Goal: Task Accomplishment & Management: Use online tool/utility

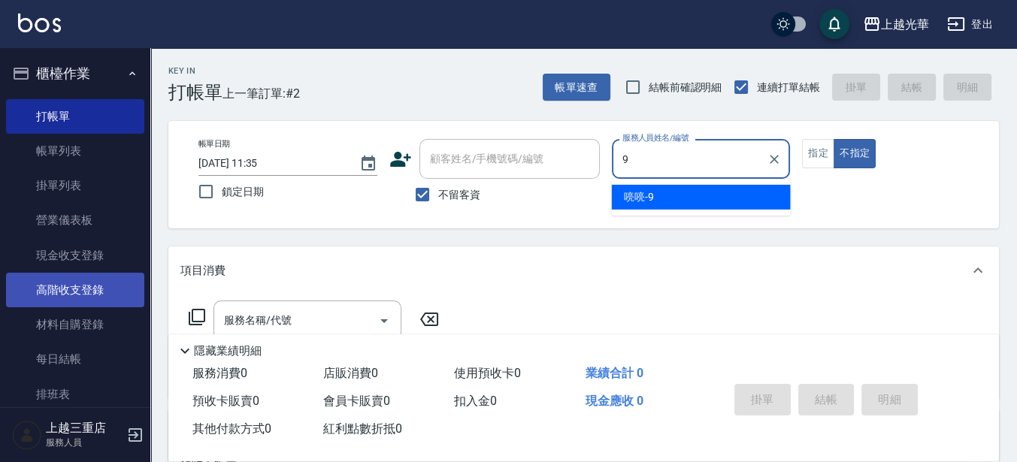
type input "喨喨-9"
type button "false"
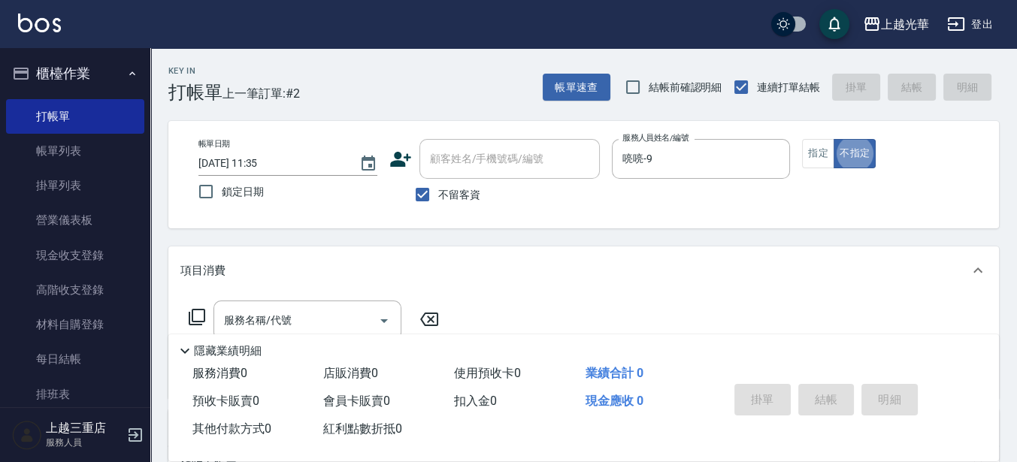
scroll to position [94, 0]
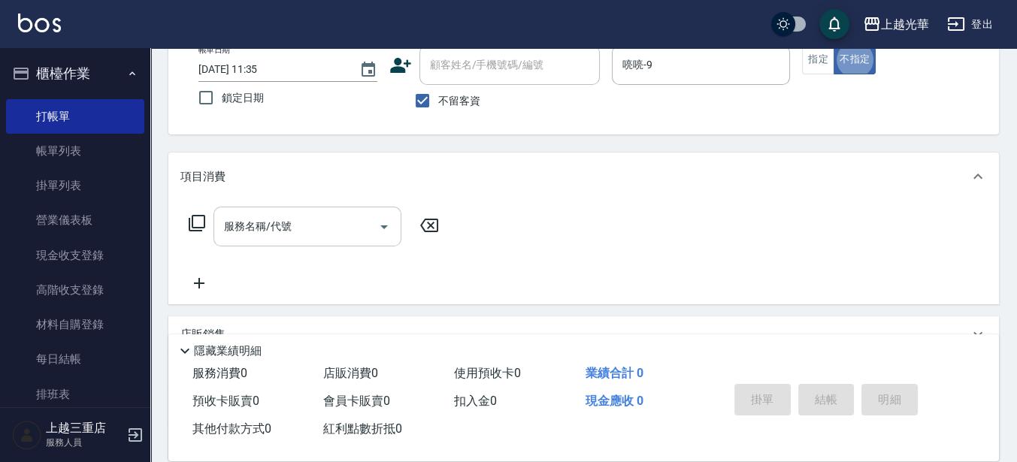
click at [250, 219] on div "服務名稱/代號 服務名稱/代號" at bounding box center [308, 227] width 188 height 40
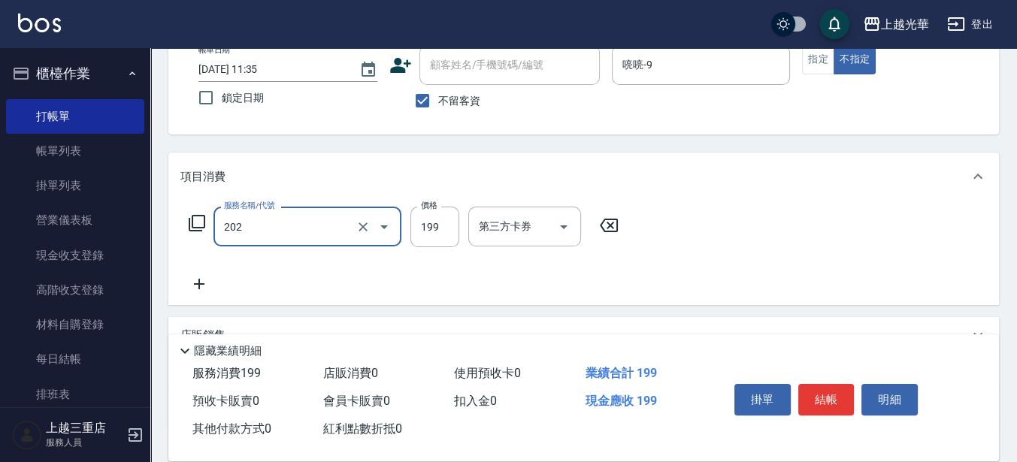
type input "不指定單剪(202)"
click at [841, 416] on div "掛單 結帳 明細" at bounding box center [826, 401] width 196 height 47
click at [834, 386] on button "結帳" at bounding box center [826, 400] width 56 height 32
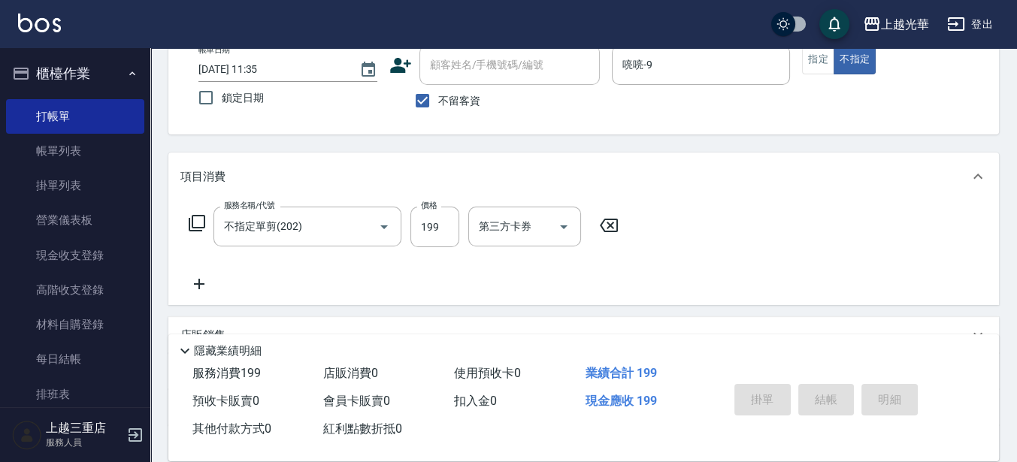
type input "[DATE] 12:35"
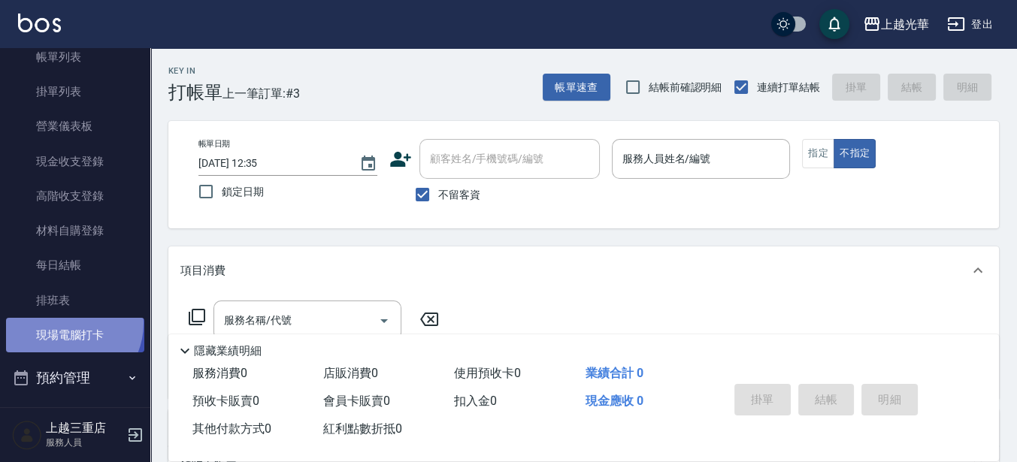
click at [65, 324] on link "現場電腦打卡" at bounding box center [75, 335] width 138 height 35
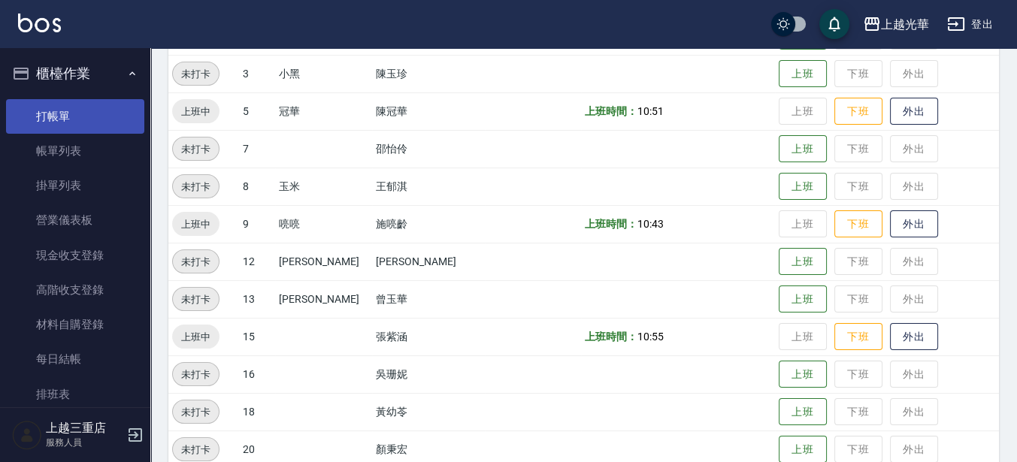
click at [62, 114] on link "打帳單" at bounding box center [75, 116] width 138 height 35
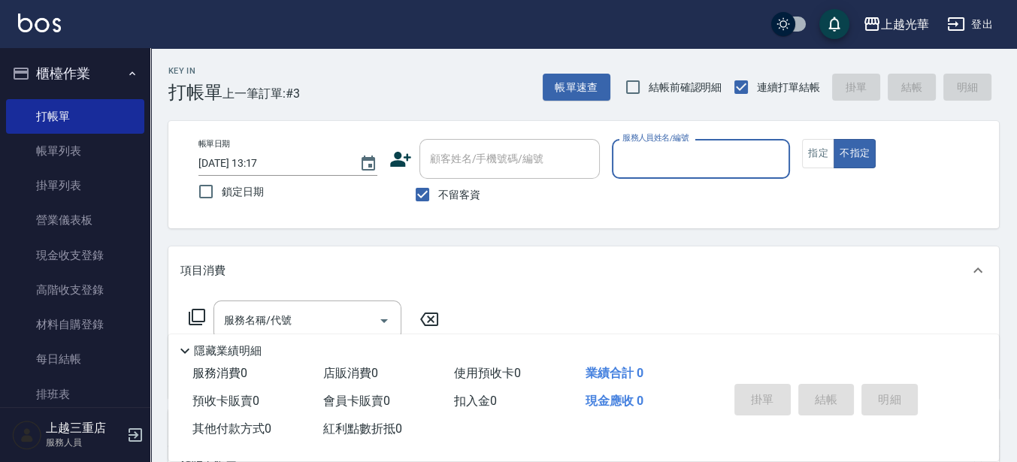
drag, startPoint x: 649, startPoint y: 173, endPoint x: 648, endPoint y: 156, distance: 16.6
click at [648, 174] on div "服務人員姓名/編號" at bounding box center [701, 159] width 179 height 40
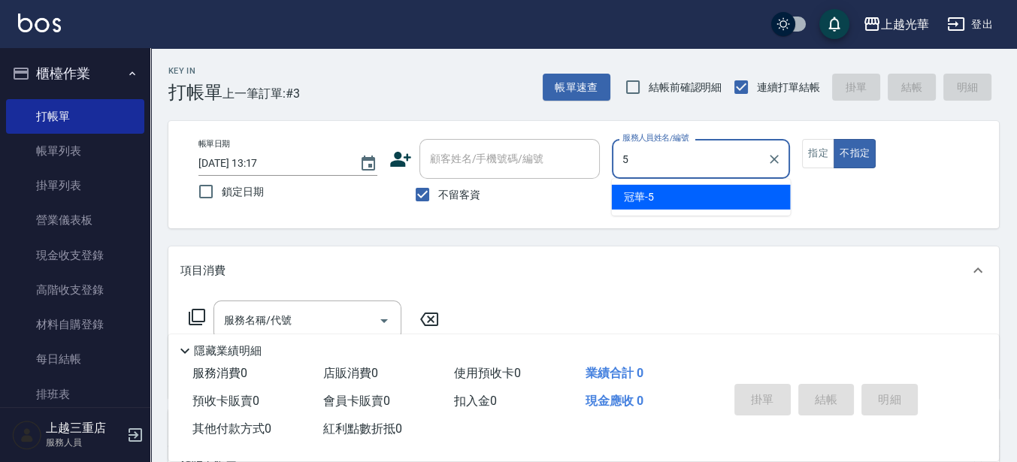
type input "冠華-5"
type button "false"
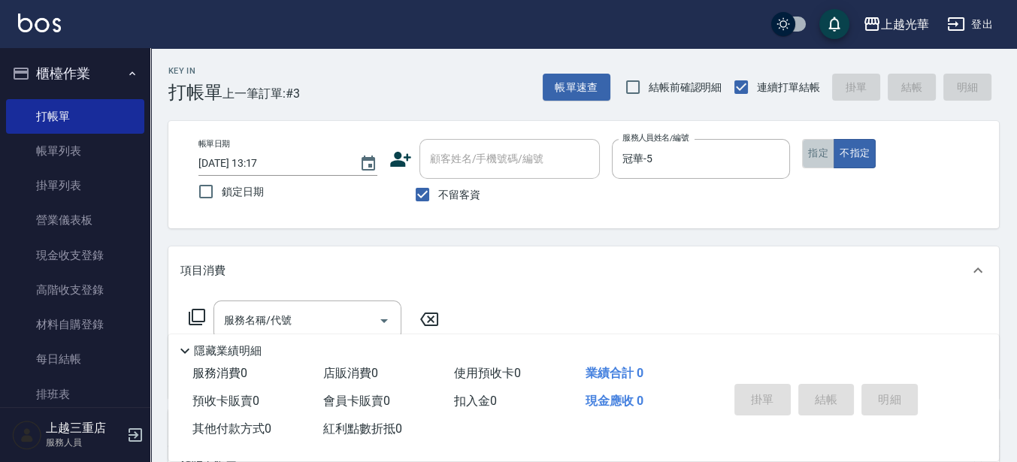
click at [805, 153] on button "指定" at bounding box center [818, 153] width 32 height 29
click at [244, 310] on div "服務名稱/代號 服務名稱/代號" at bounding box center [308, 321] width 188 height 40
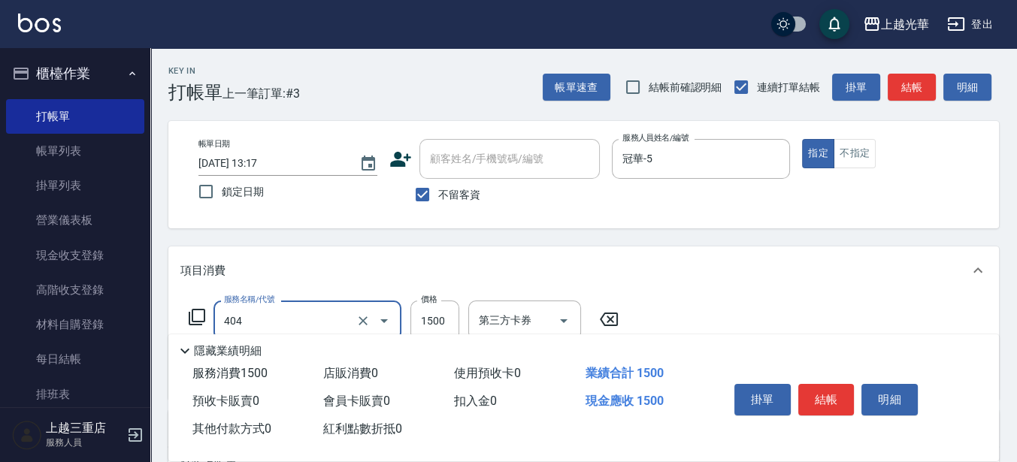
type input "設計染髮(404)"
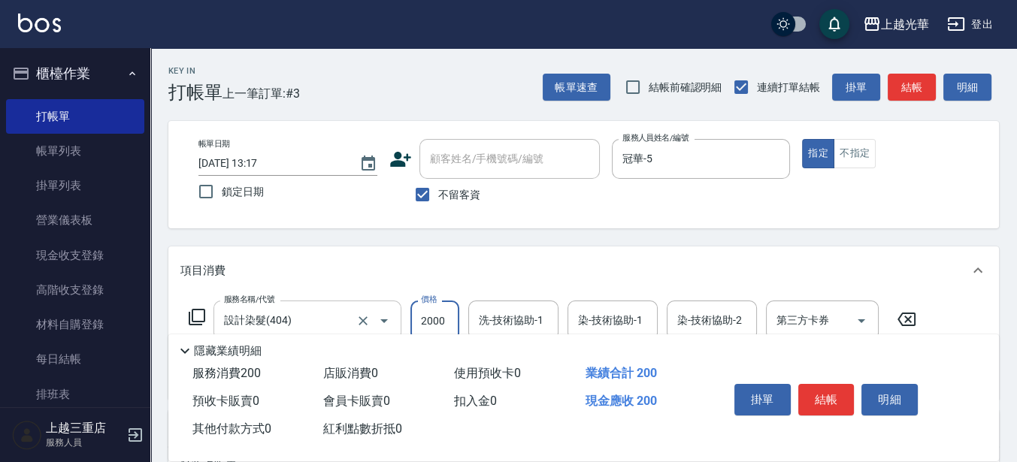
type input "2000"
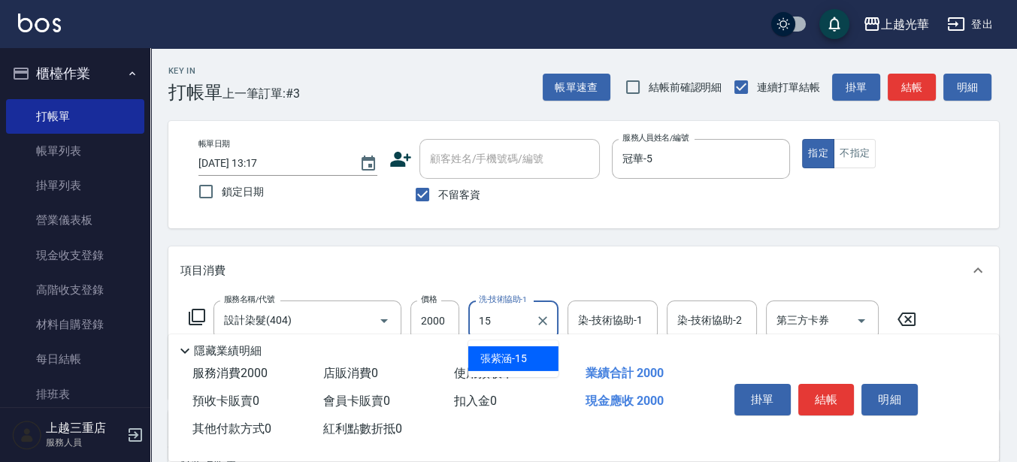
type input "[PERSON_NAME]-15"
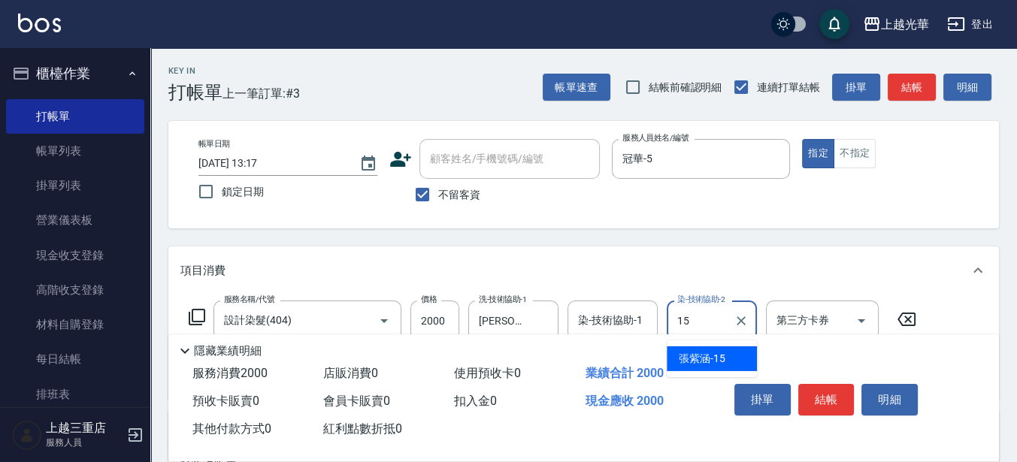
type input "15"
type input "[PERSON_NAME]-15"
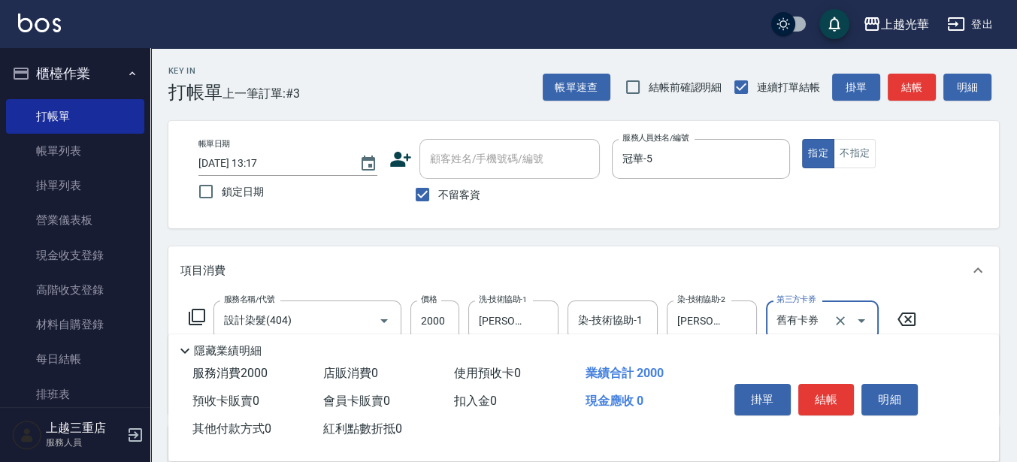
type input "舊有卡券"
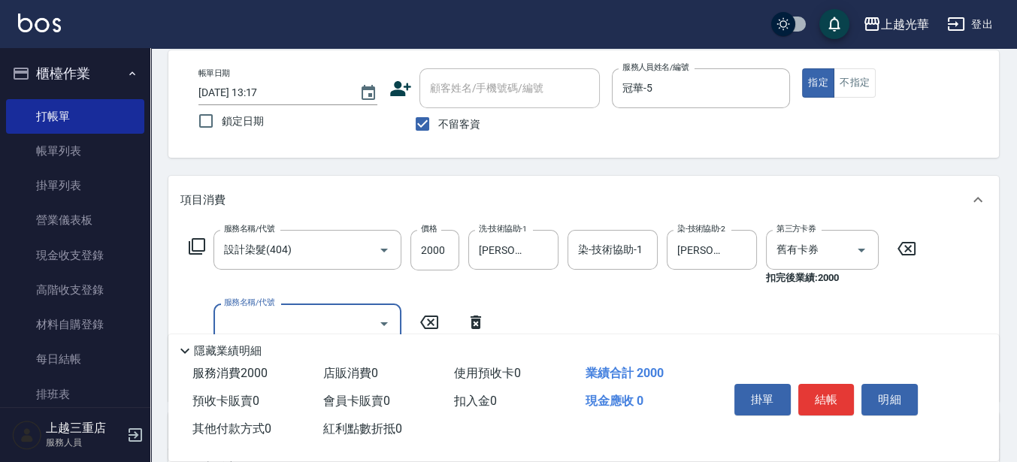
scroll to position [94, 0]
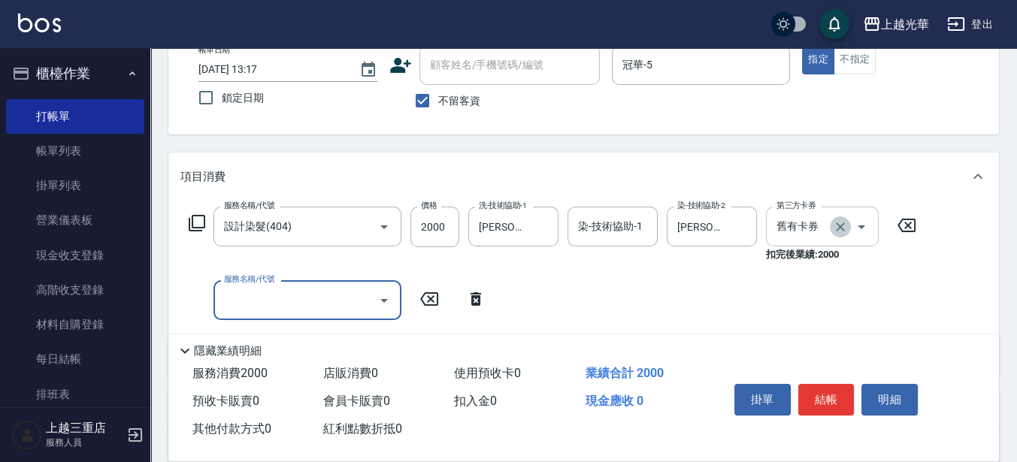
click at [840, 225] on icon "Clear" at bounding box center [840, 227] width 9 height 9
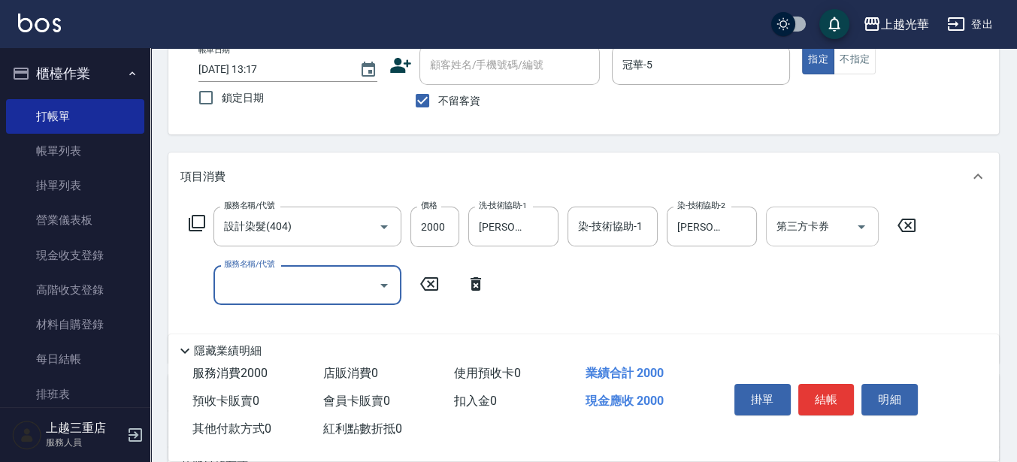
click at [253, 286] on input "服務名稱/代號" at bounding box center [296, 285] width 152 height 26
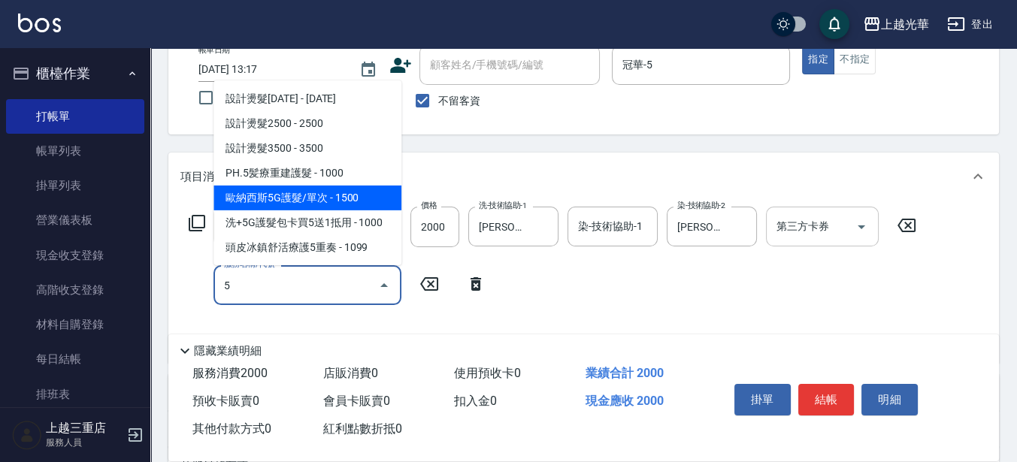
click at [303, 201] on span "歐納西斯5G護髮/單次 - 1500" at bounding box center [308, 198] width 188 height 25
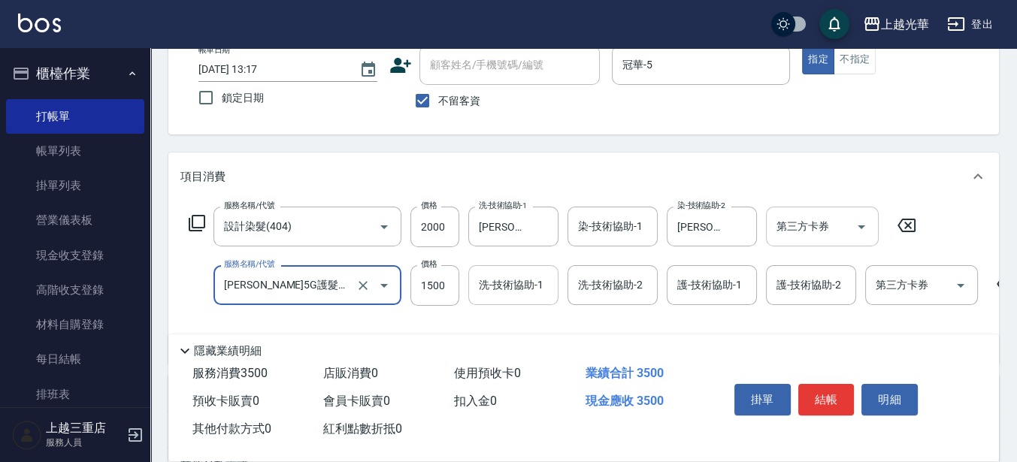
type input "[PERSON_NAME]5G護髮/單次(514)"
click at [528, 275] on div "洗-技術協助-1 洗-技術協助-1" at bounding box center [513, 285] width 90 height 40
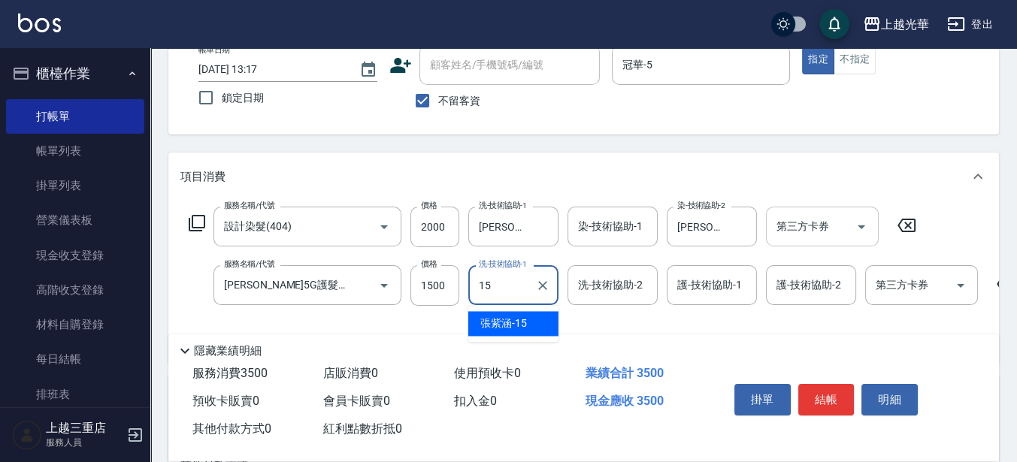
type input "[PERSON_NAME]-15"
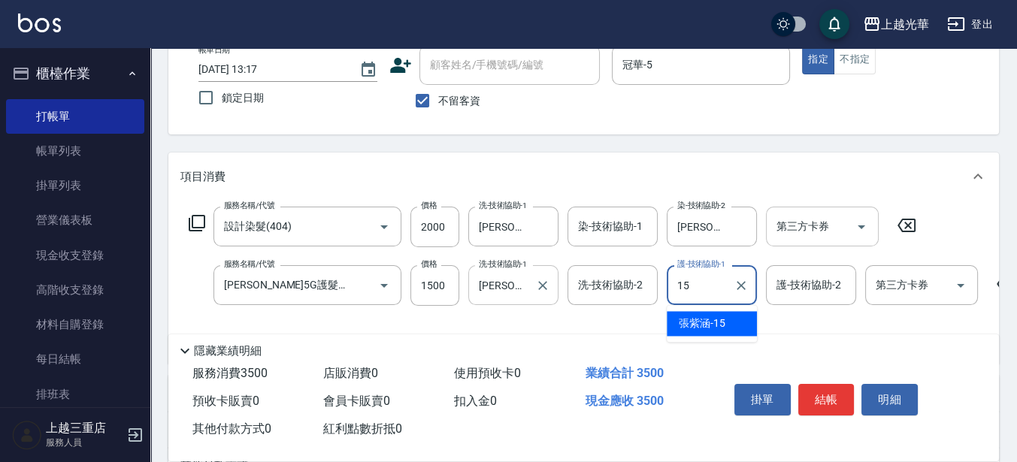
type input "[PERSON_NAME]-15"
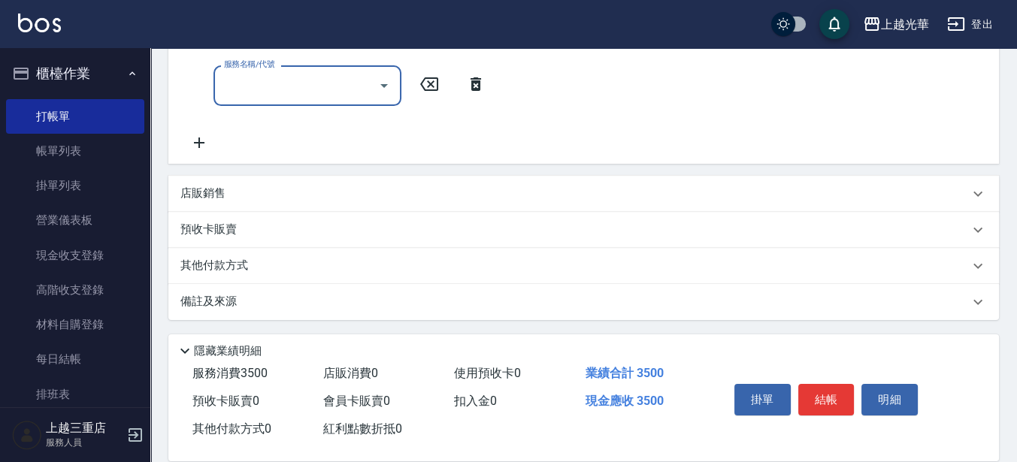
scroll to position [366, 0]
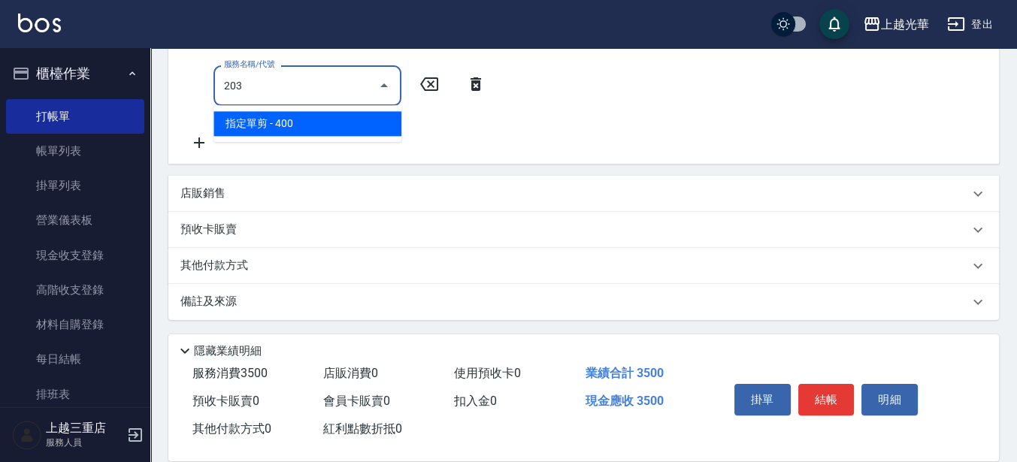
type input "指定單剪(203)"
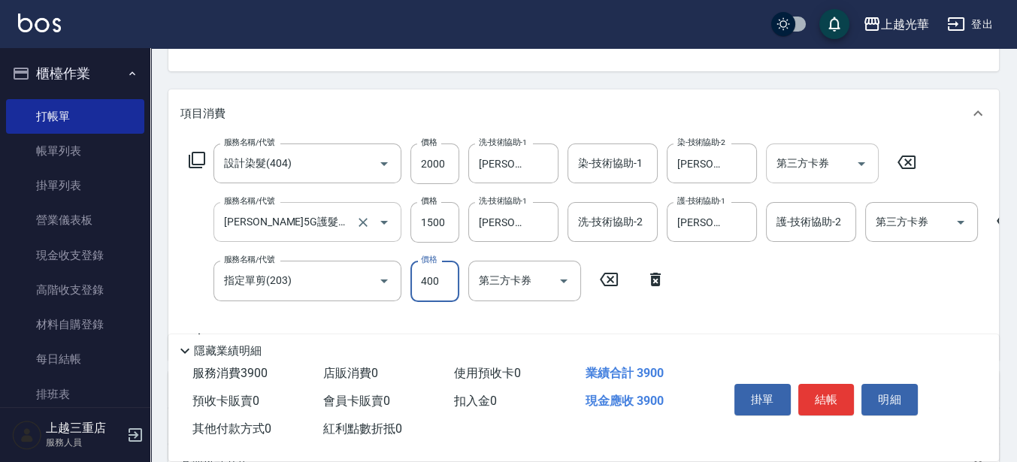
scroll to position [183, 0]
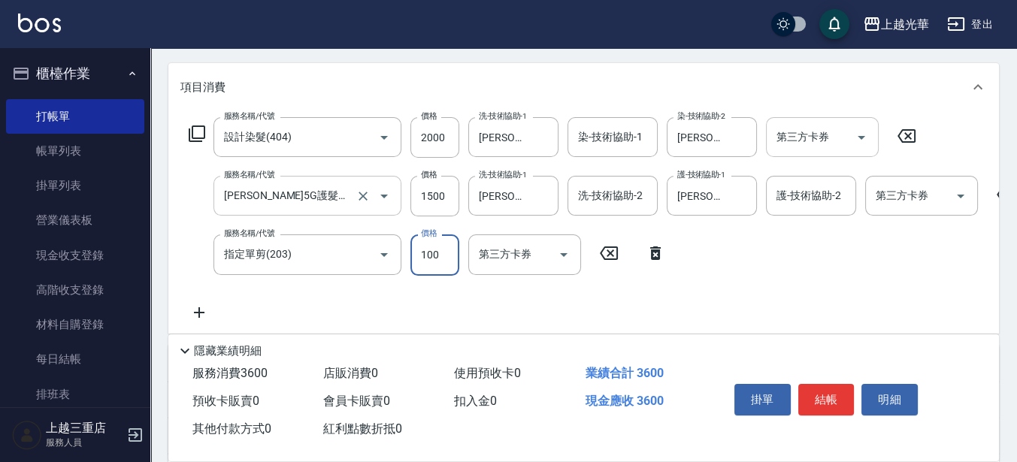
type input "100"
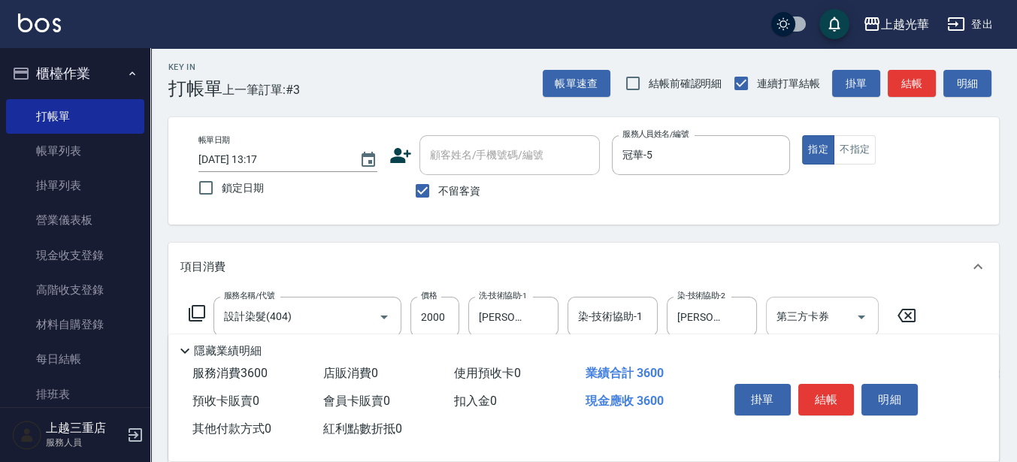
scroll to position [0, 0]
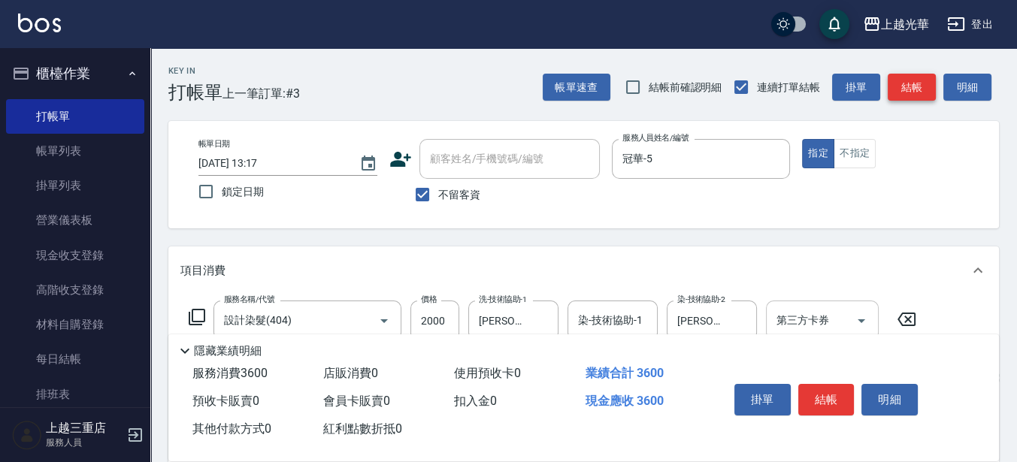
click at [903, 85] on button "結帳" at bounding box center [912, 88] width 48 height 28
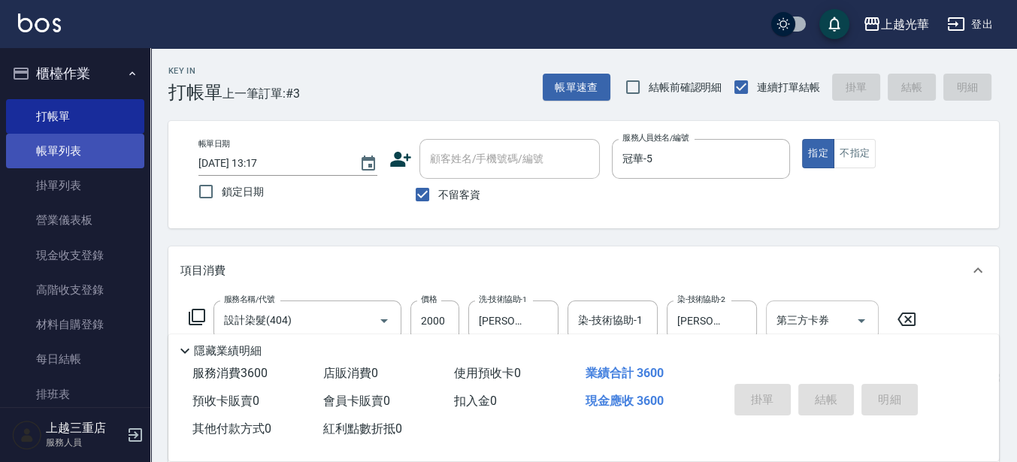
type input "[DATE] 13:18"
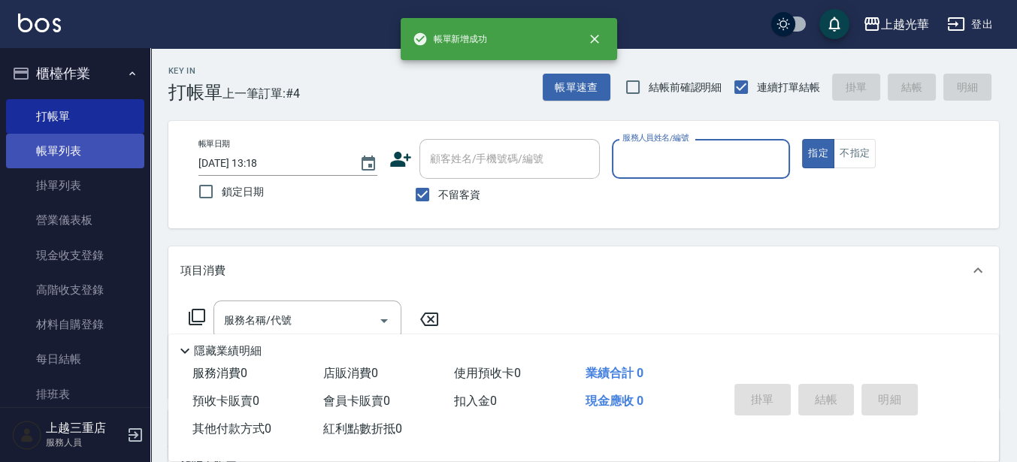
click at [65, 151] on link "帳單列表" at bounding box center [75, 151] width 138 height 35
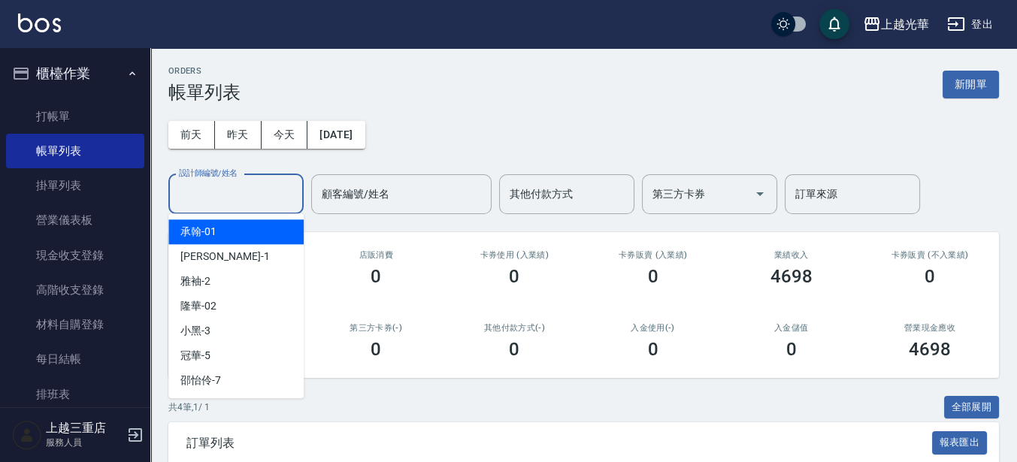
click at [240, 187] on input "設計師編號/姓名" at bounding box center [236, 194] width 122 height 26
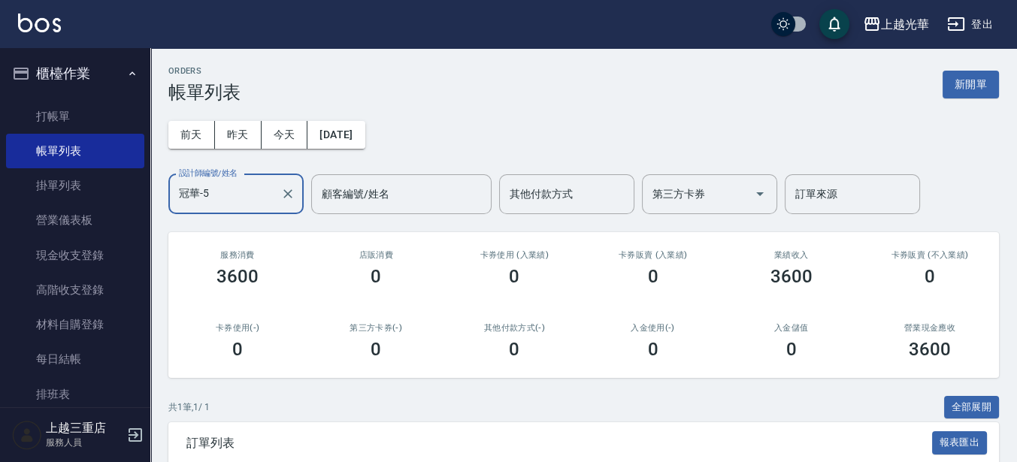
scroll to position [145, 0]
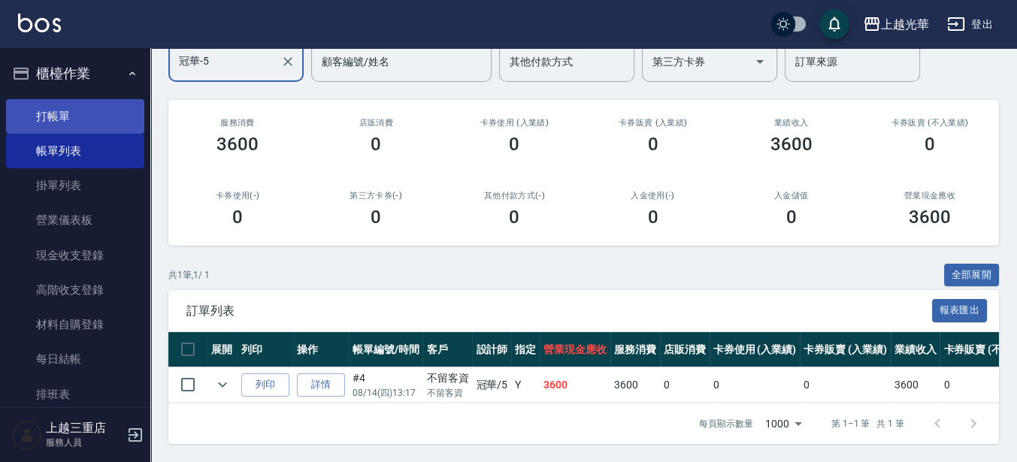
type input "冠華-5"
click at [41, 110] on link "打帳單" at bounding box center [75, 116] width 138 height 35
